Goal: Task Accomplishment & Management: Use online tool/utility

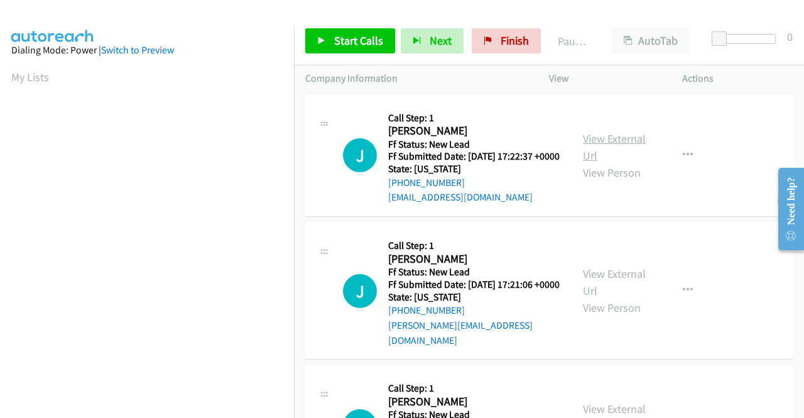
click at [625, 146] on link "View External Url" at bounding box center [614, 146] width 63 height 31
click at [587, 283] on link "View External Url" at bounding box center [614, 281] width 63 height 31
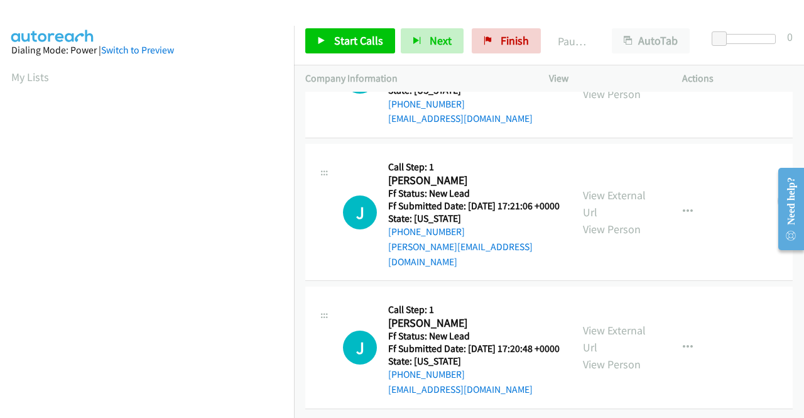
scroll to position [109, 0]
click at [601, 323] on link "View External Url" at bounding box center [614, 338] width 63 height 31
click at [334, 38] on span "Start Calls" at bounding box center [358, 40] width 49 height 14
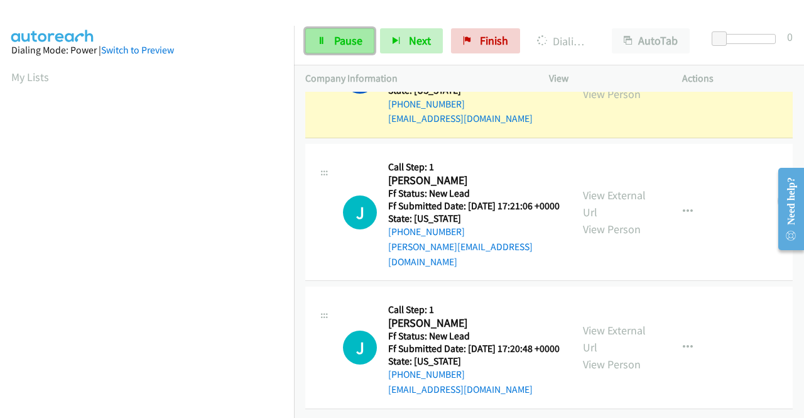
click at [334, 44] on span "Pause" at bounding box center [348, 40] width 28 height 14
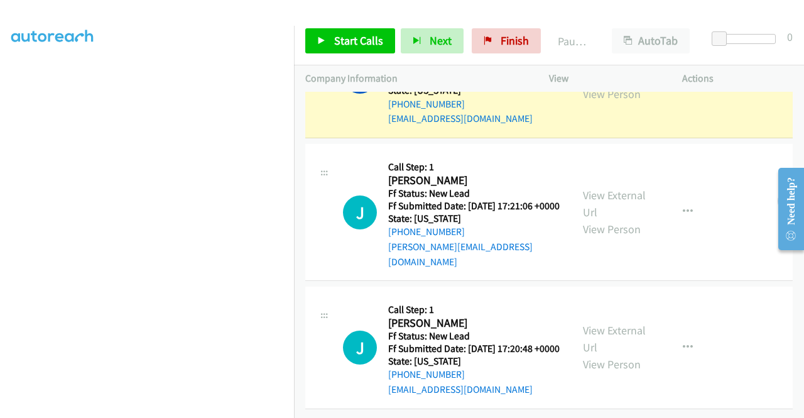
scroll to position [259, 0]
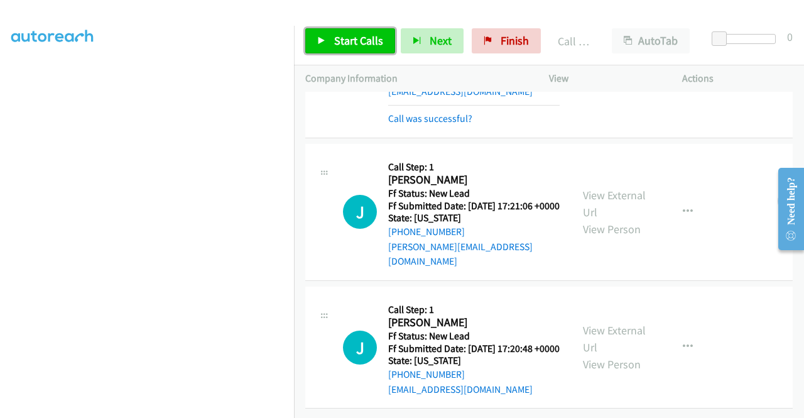
click at [323, 35] on link "Start Calls" at bounding box center [350, 40] width 90 height 25
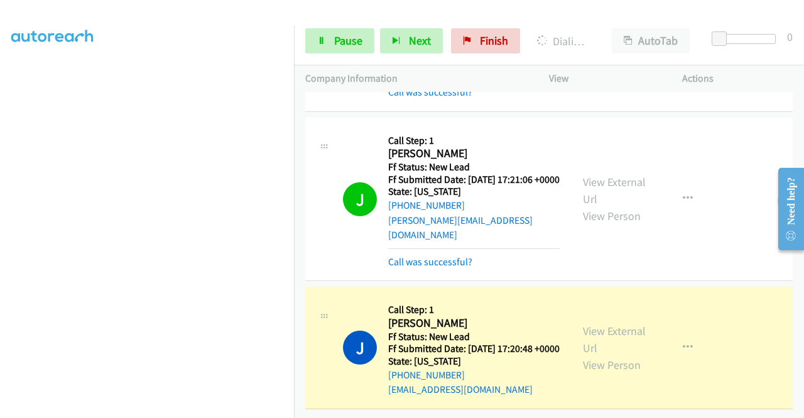
scroll to position [163, 0]
click at [339, 42] on span "Pause" at bounding box center [348, 40] width 28 height 14
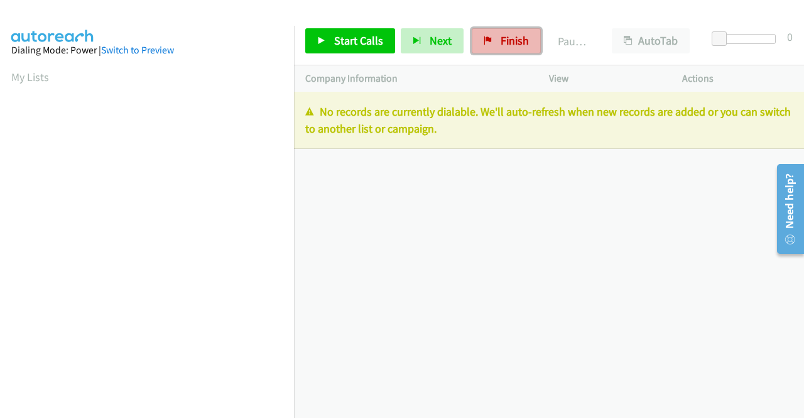
click at [513, 41] on span "Finish" at bounding box center [515, 40] width 28 height 14
